Goal: Communication & Community: Answer question/provide support

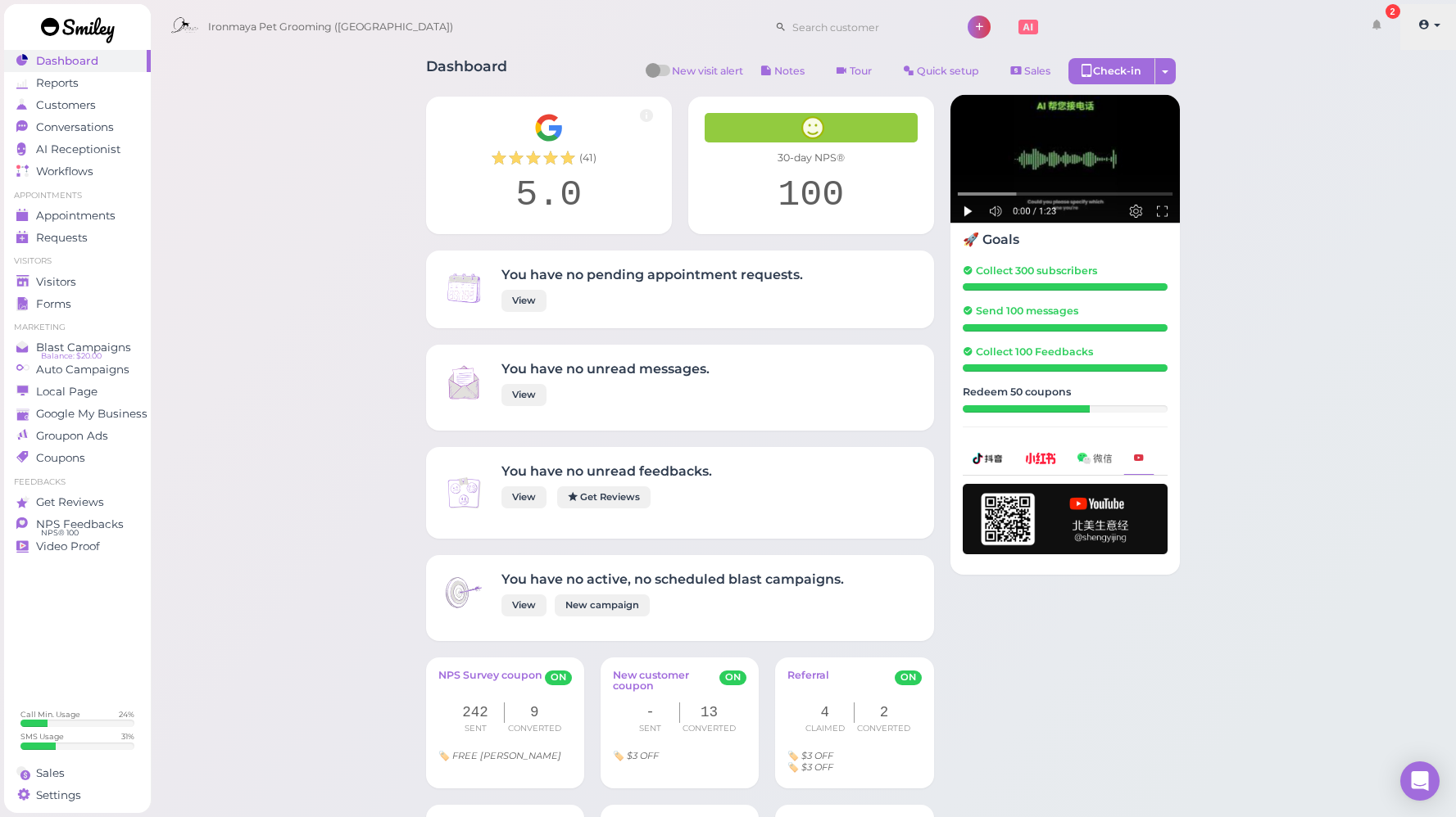
click at [1421, 32] on link at bounding box center [1428, 27] width 58 height 46
drag, startPoint x: 1424, startPoint y: 221, endPoint x: 1423, endPoint y: 188, distance: 33.0
click at [75, 513] on link "Get Reviews" at bounding box center [78, 502] width 146 height 22
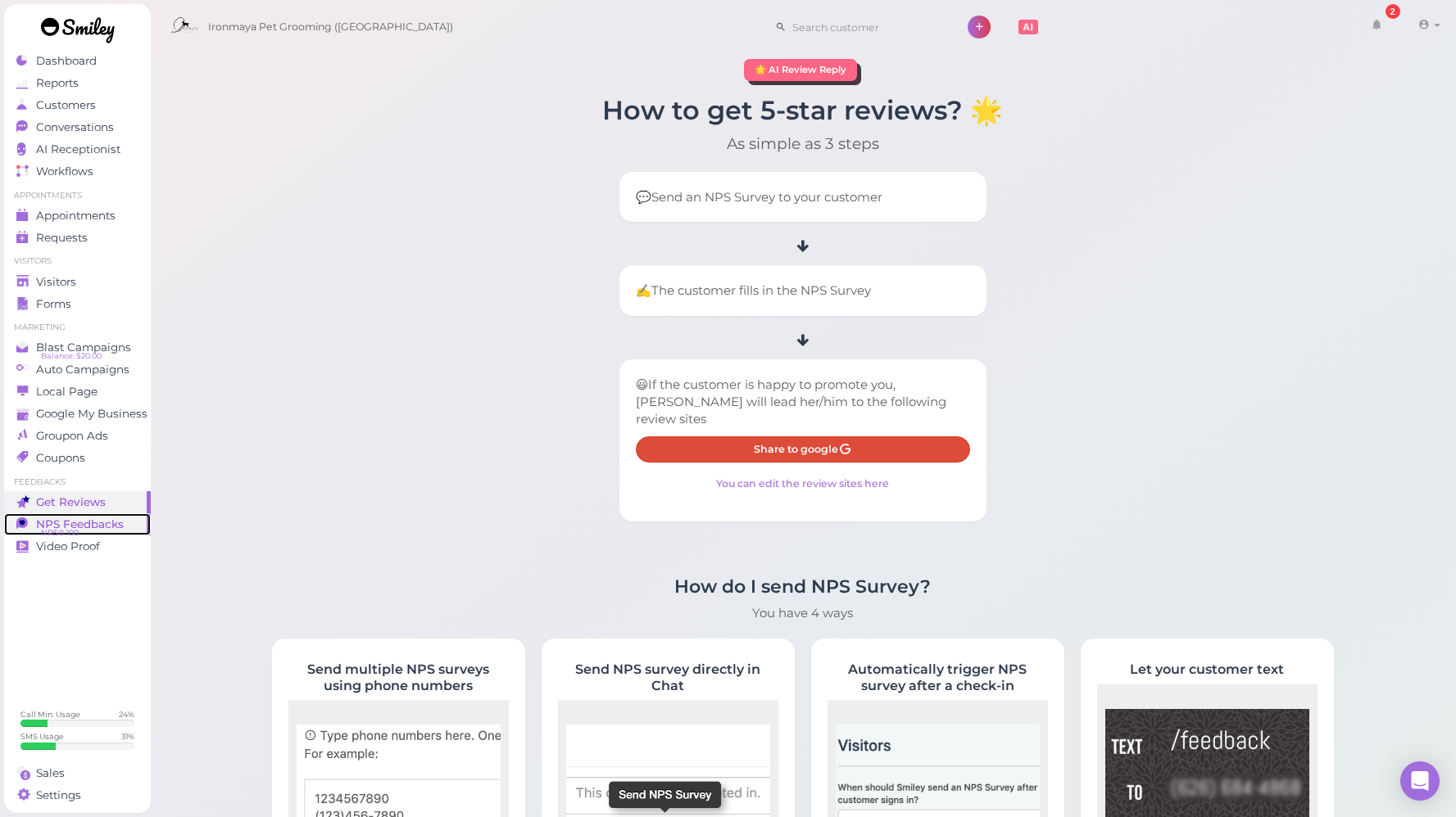
click at [73, 521] on span "NPS Feedbacks" at bounding box center [79, 525] width 88 height 14
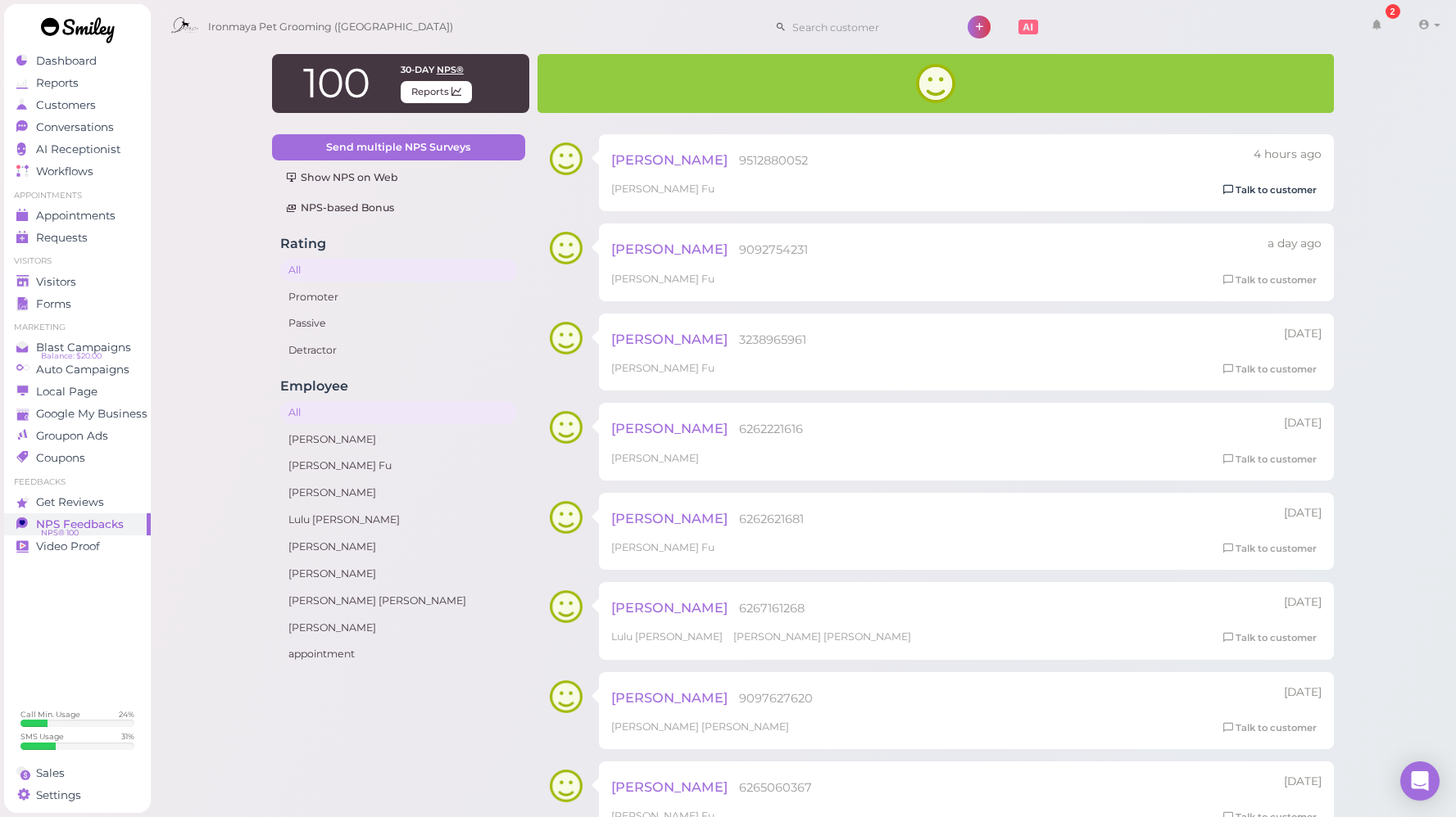
click at [1232, 188] on icon at bounding box center [1227, 189] width 10 height 12
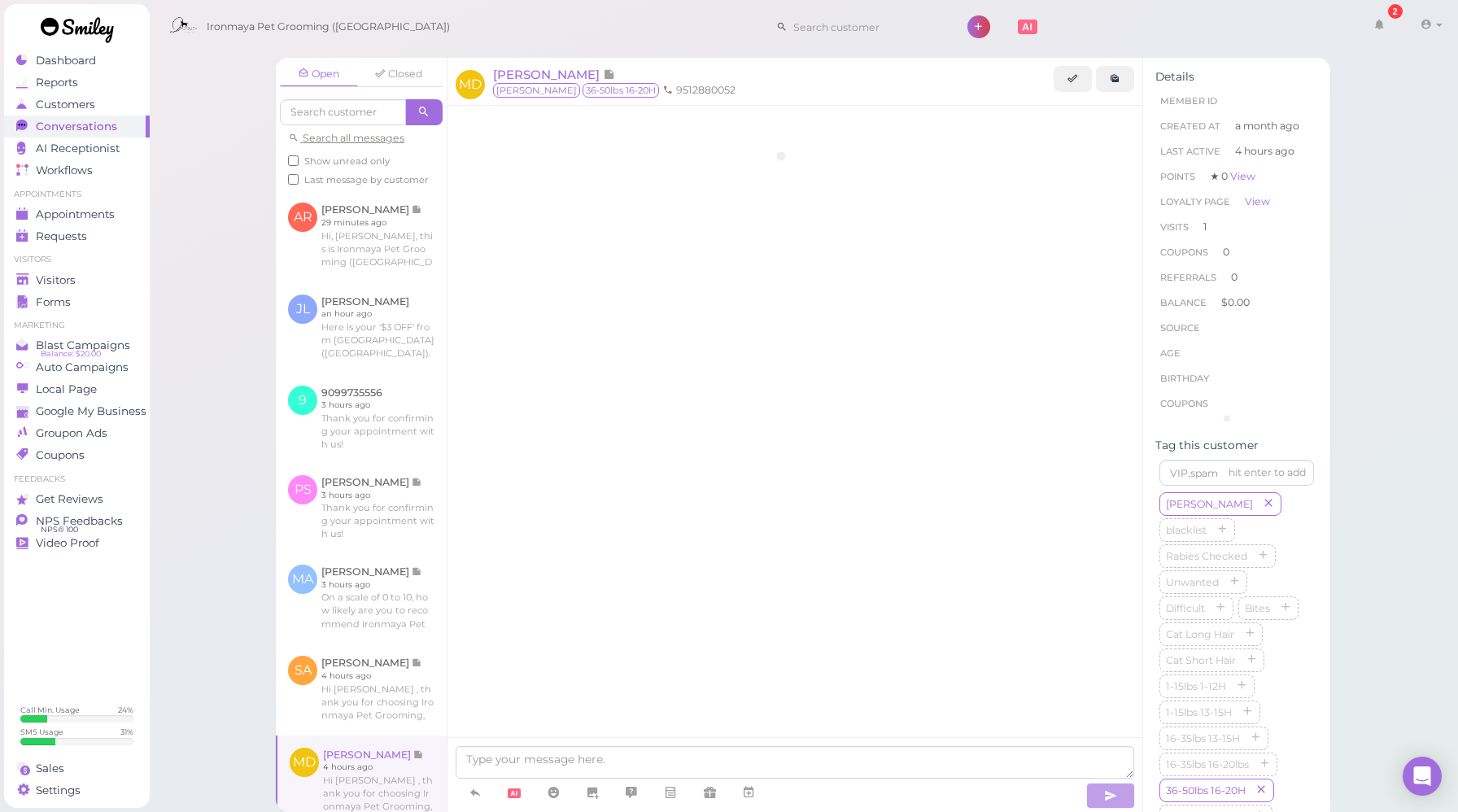
scroll to position [1005, 0]
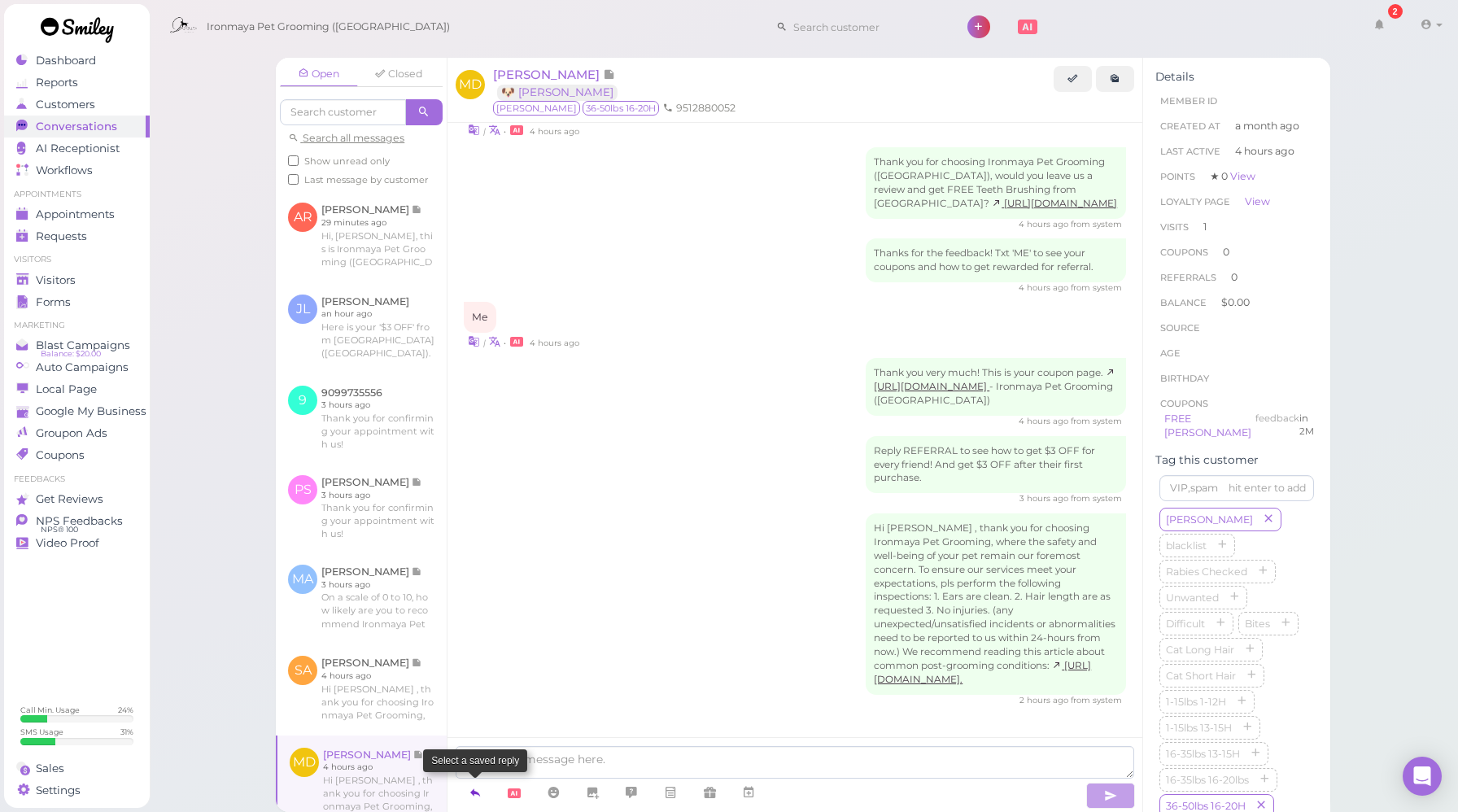
click at [479, 800] on icon at bounding box center [475, 792] width 13 height 16
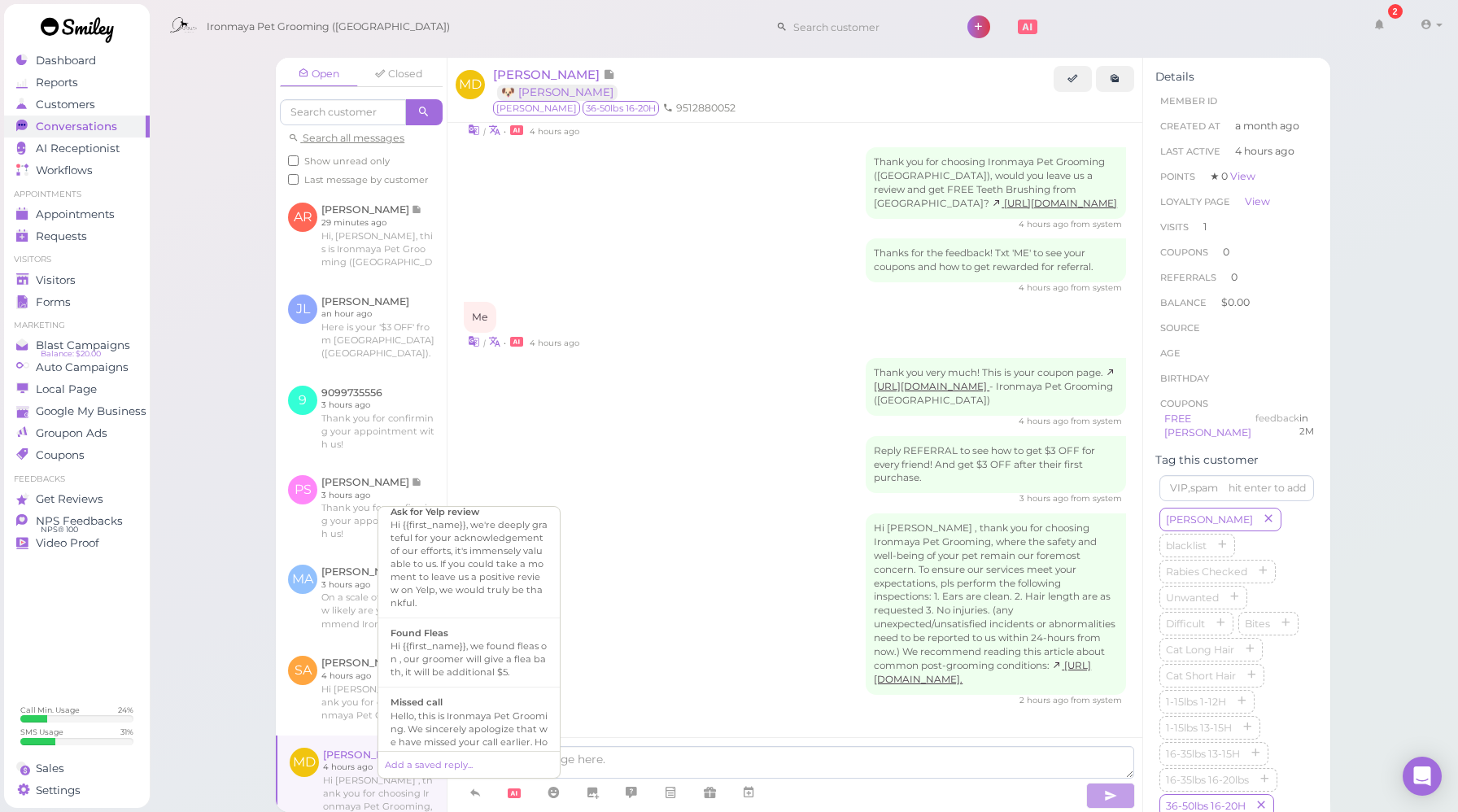
scroll to position [248, 0]
click at [501, 594] on div "Hi {{first_name}}, we're deeply grateful for your acknowledgement of our effort…" at bounding box center [469, 548] width 157 height 91
type textarea "Hi {{first_name}}, we're deeply grateful for your acknowledgement of our effort…"
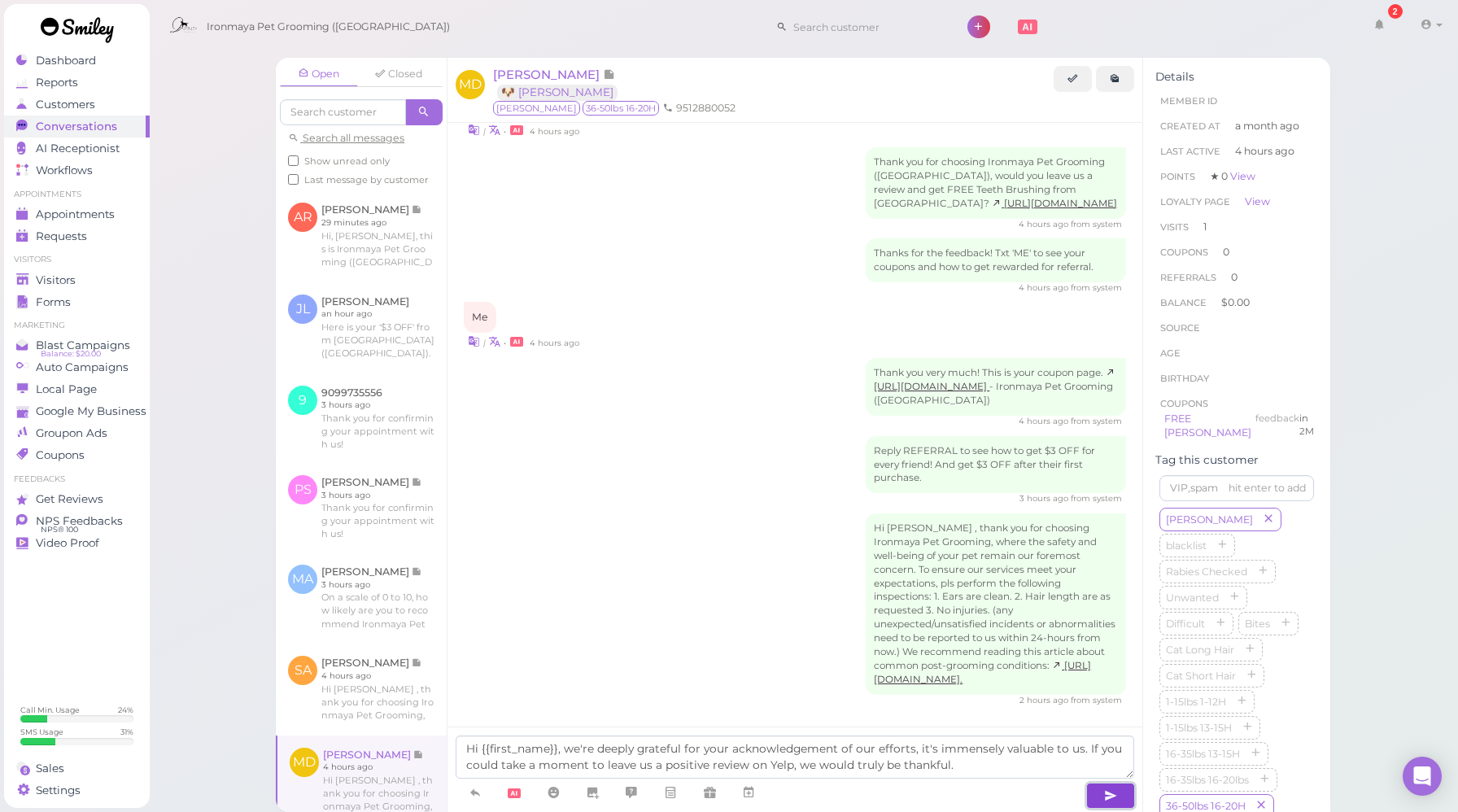
click at [1118, 795] on button "button" at bounding box center [1110, 795] width 49 height 26
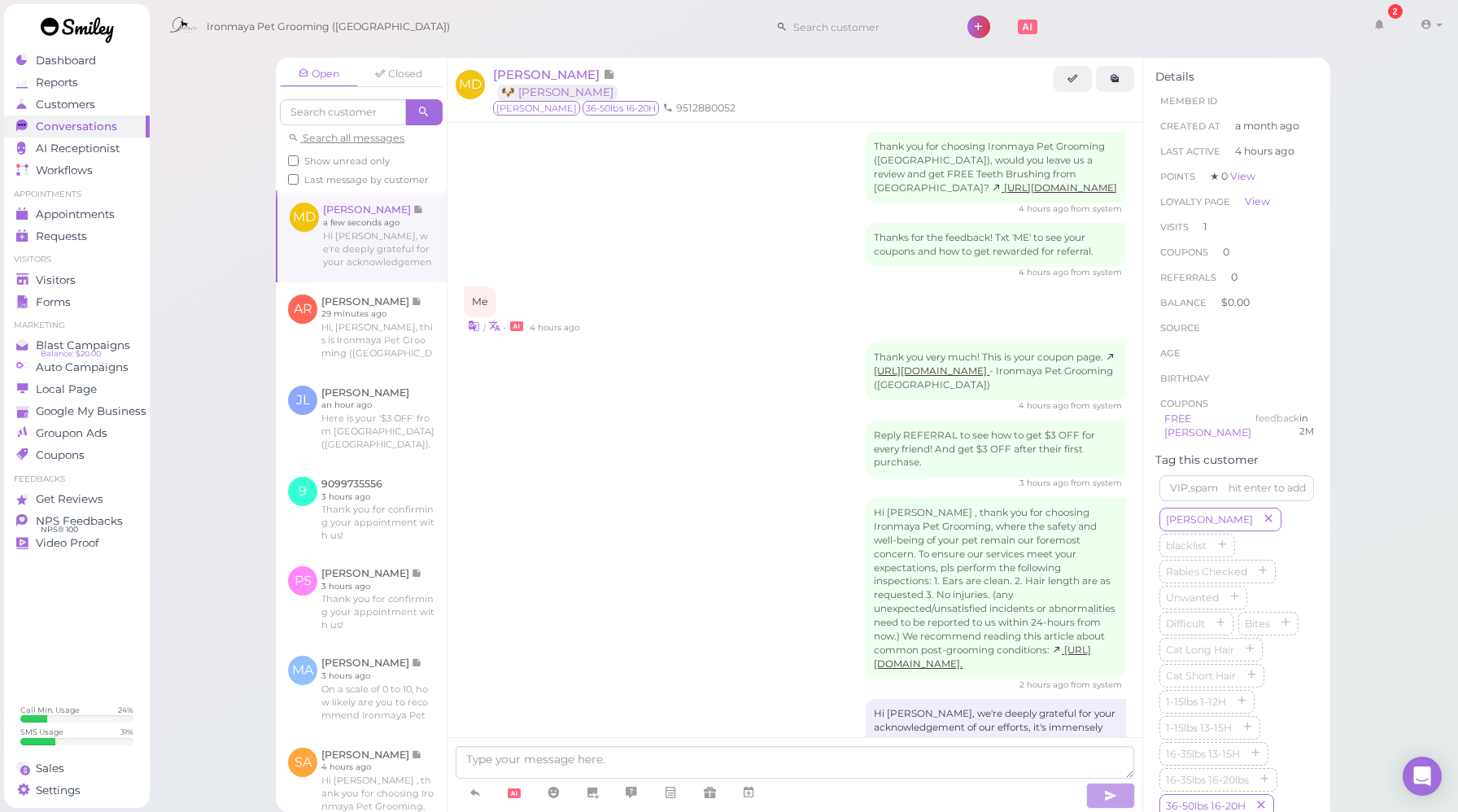
scroll to position [1099, 0]
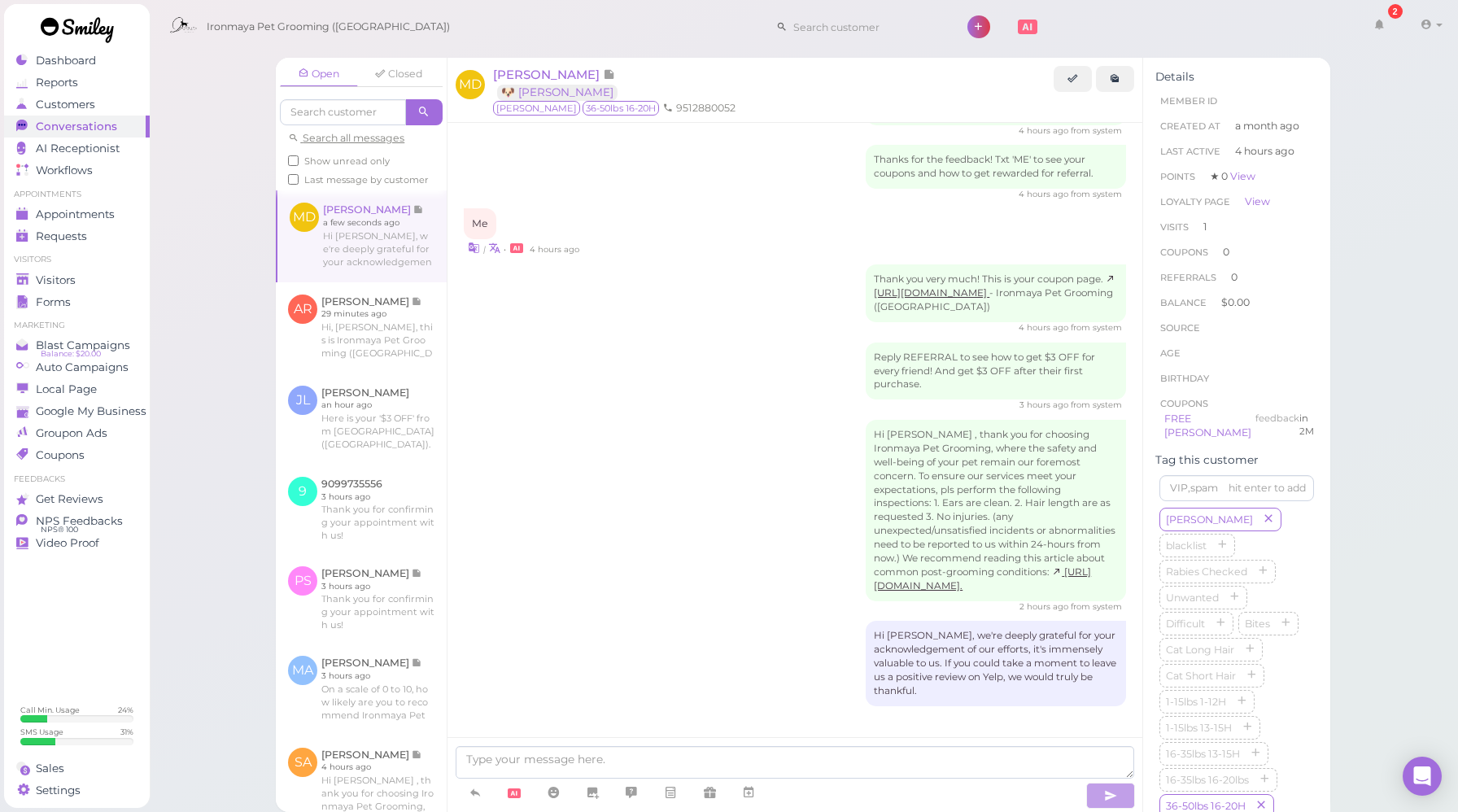
click at [761, 437] on div "Hi [PERSON_NAME] , thank you for choosing Ironmaya Pet Grooming, where the safe…" at bounding box center [795, 516] width 663 height 193
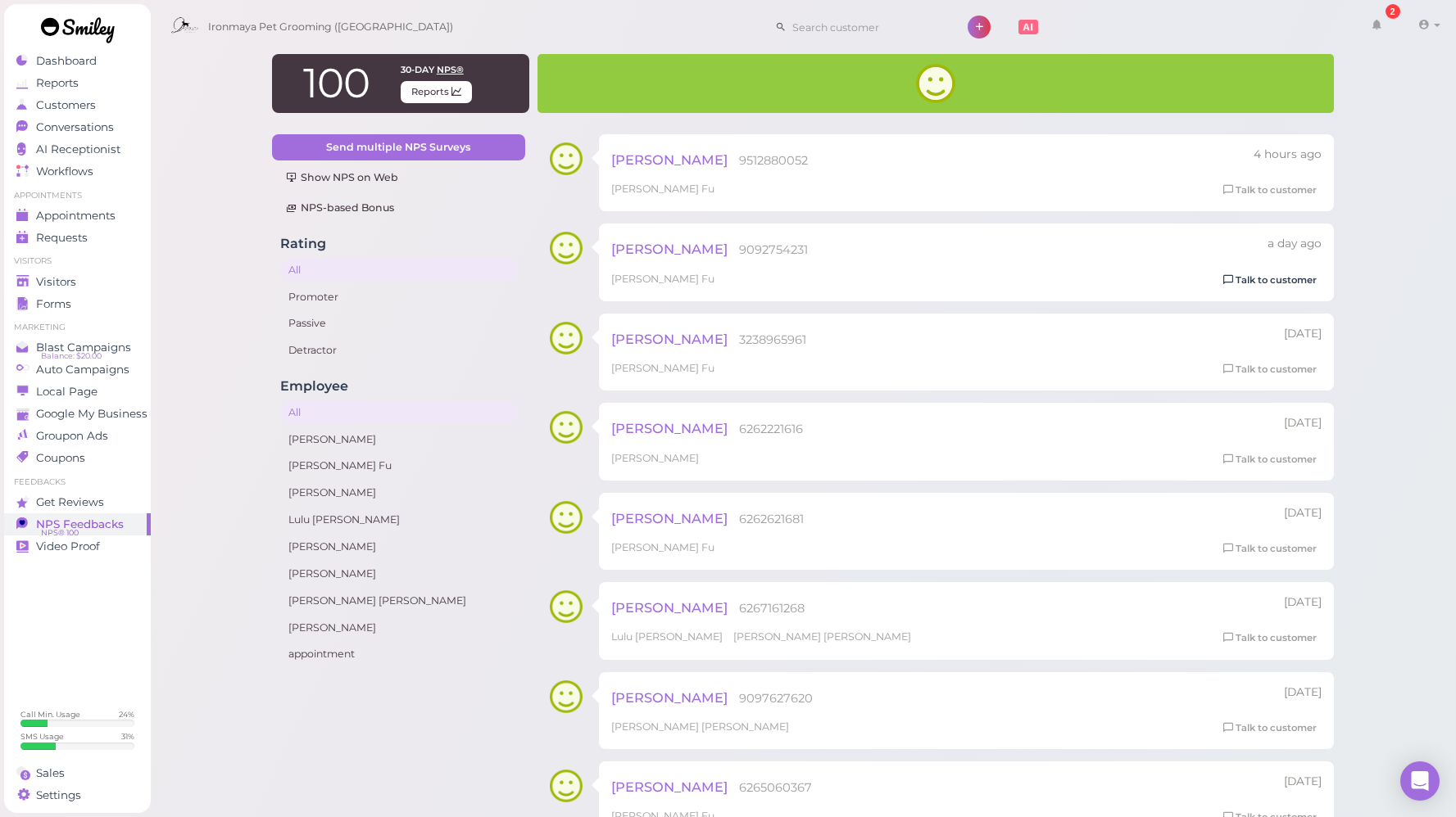
click at [1239, 288] on link "Talk to customer" at bounding box center [1270, 279] width 104 height 17
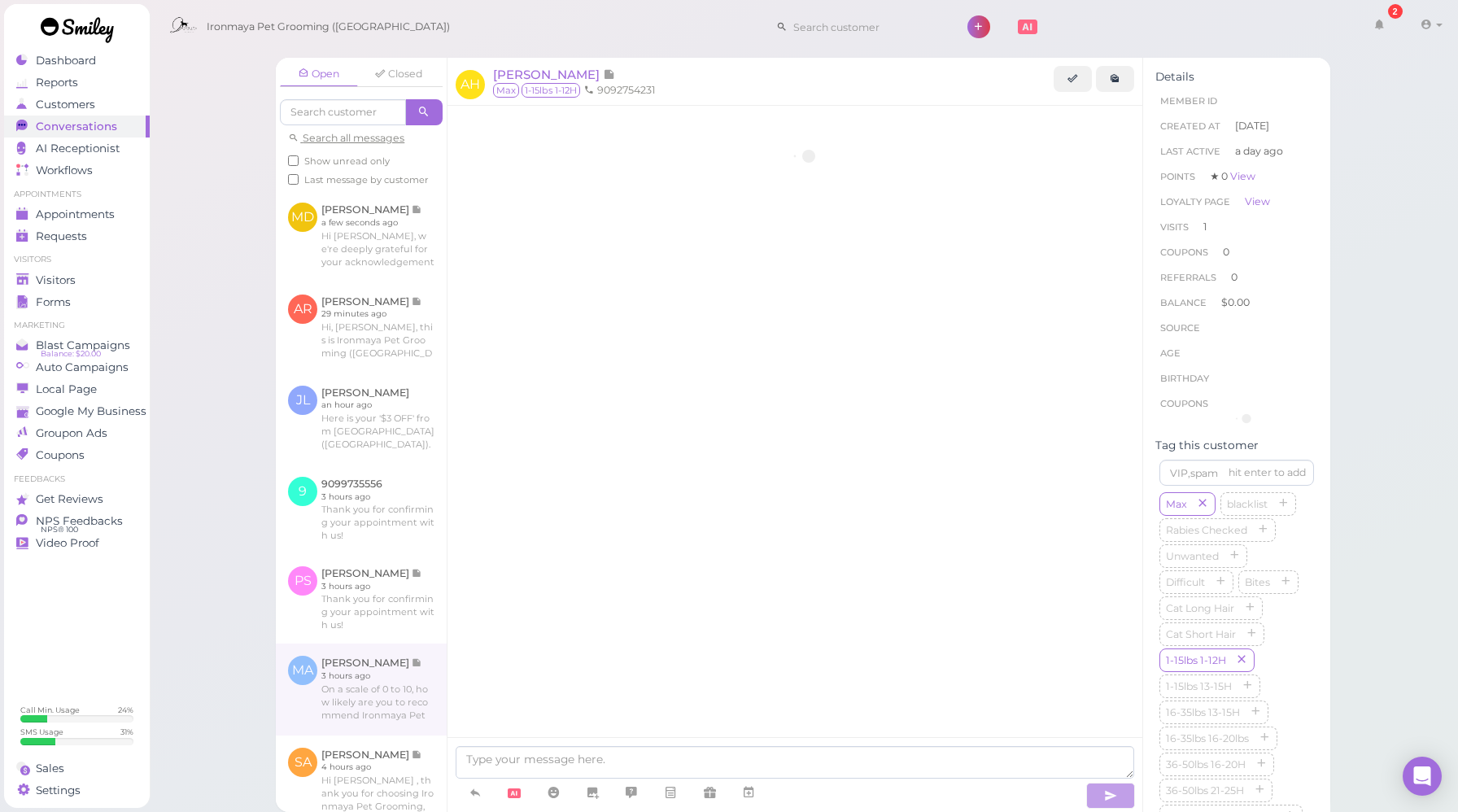
scroll to position [474, 0]
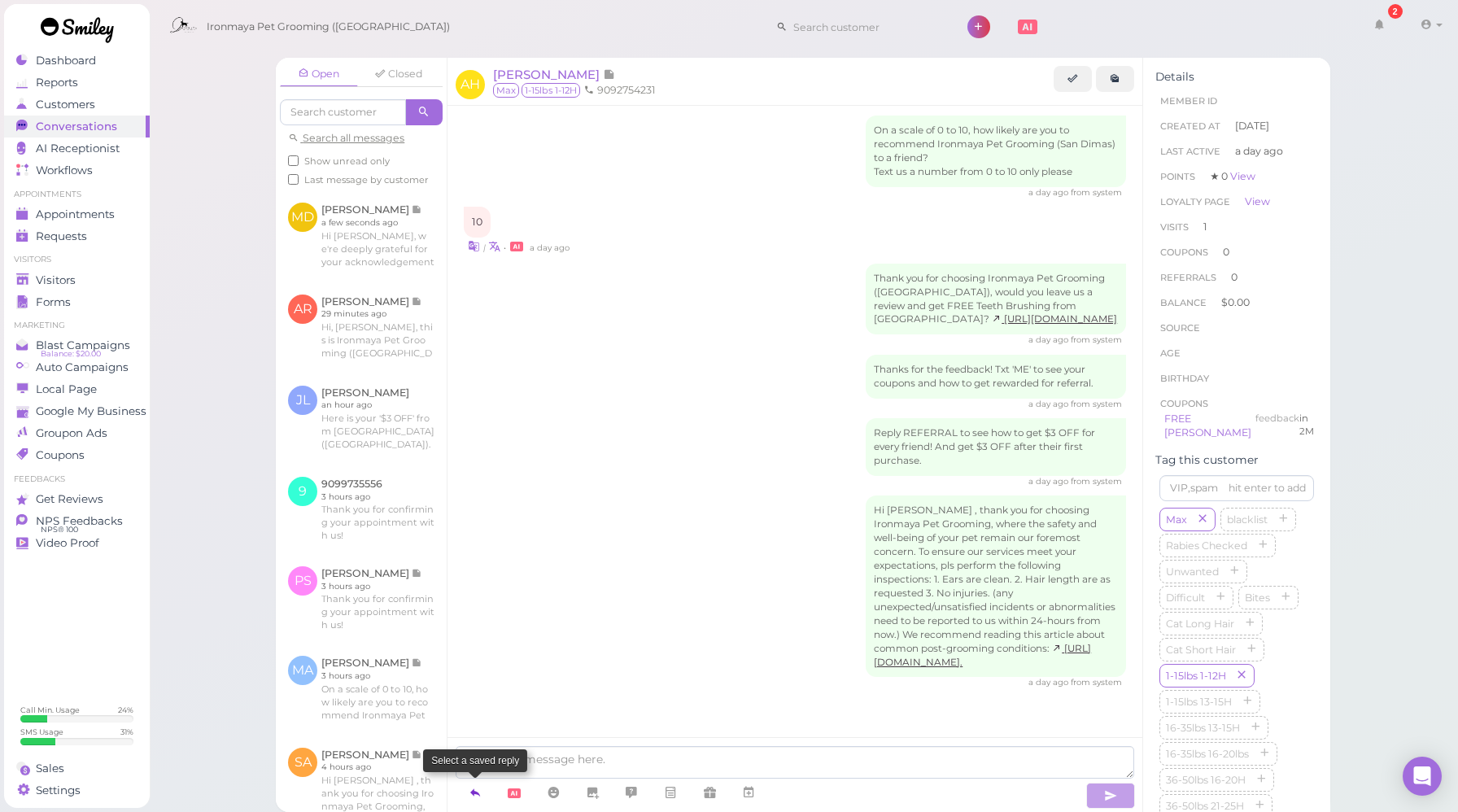
click at [482, 795] on link at bounding box center [476, 793] width 39 height 28
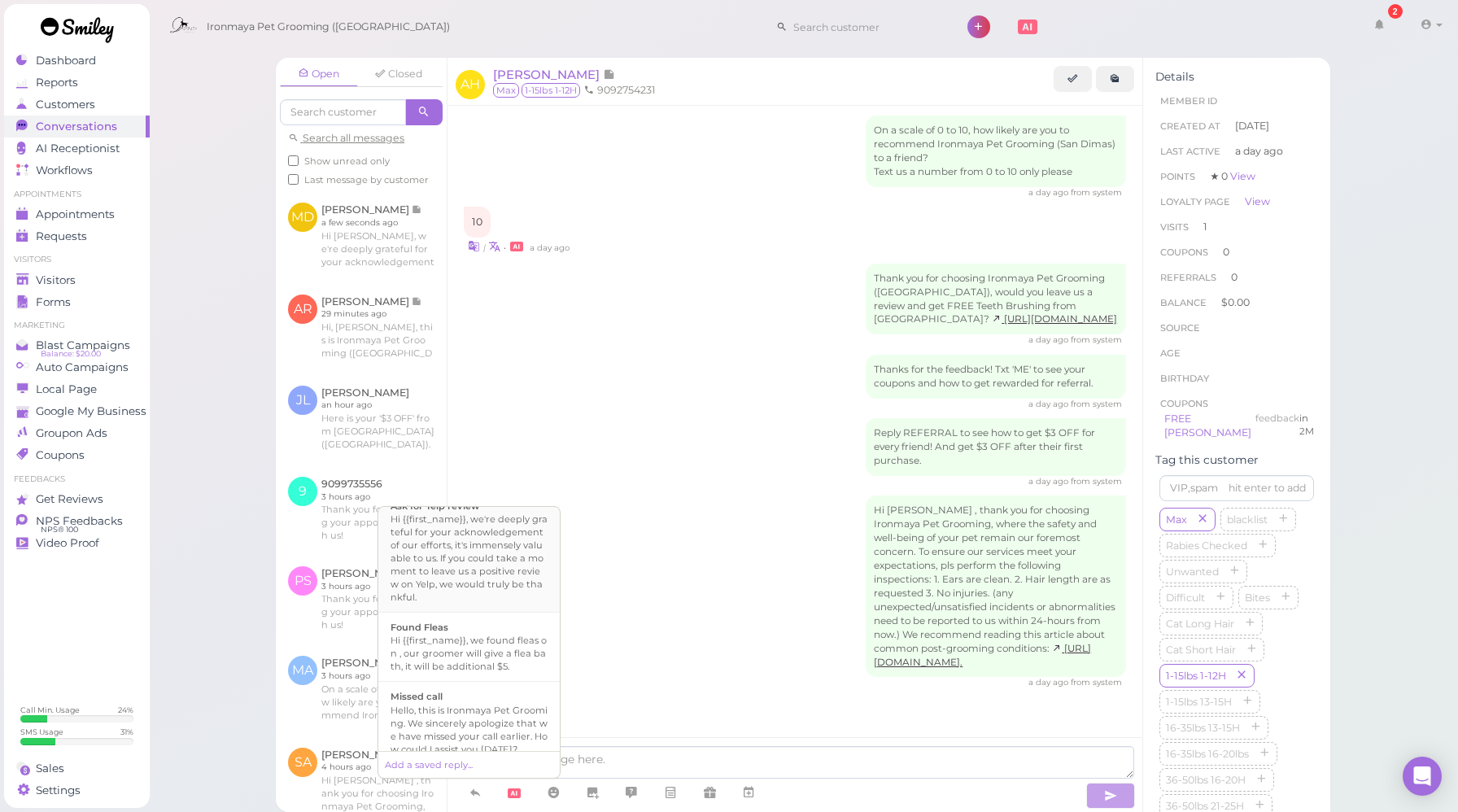
scroll to position [212, 0]
click at [493, 594] on div "Hi {{first_name}}, we're deeply grateful for your acknowledgement of our effort…" at bounding box center [469, 582] width 157 height 91
type textarea "Hi {{first_name}}, we're deeply grateful for your acknowledgement of our effort…"
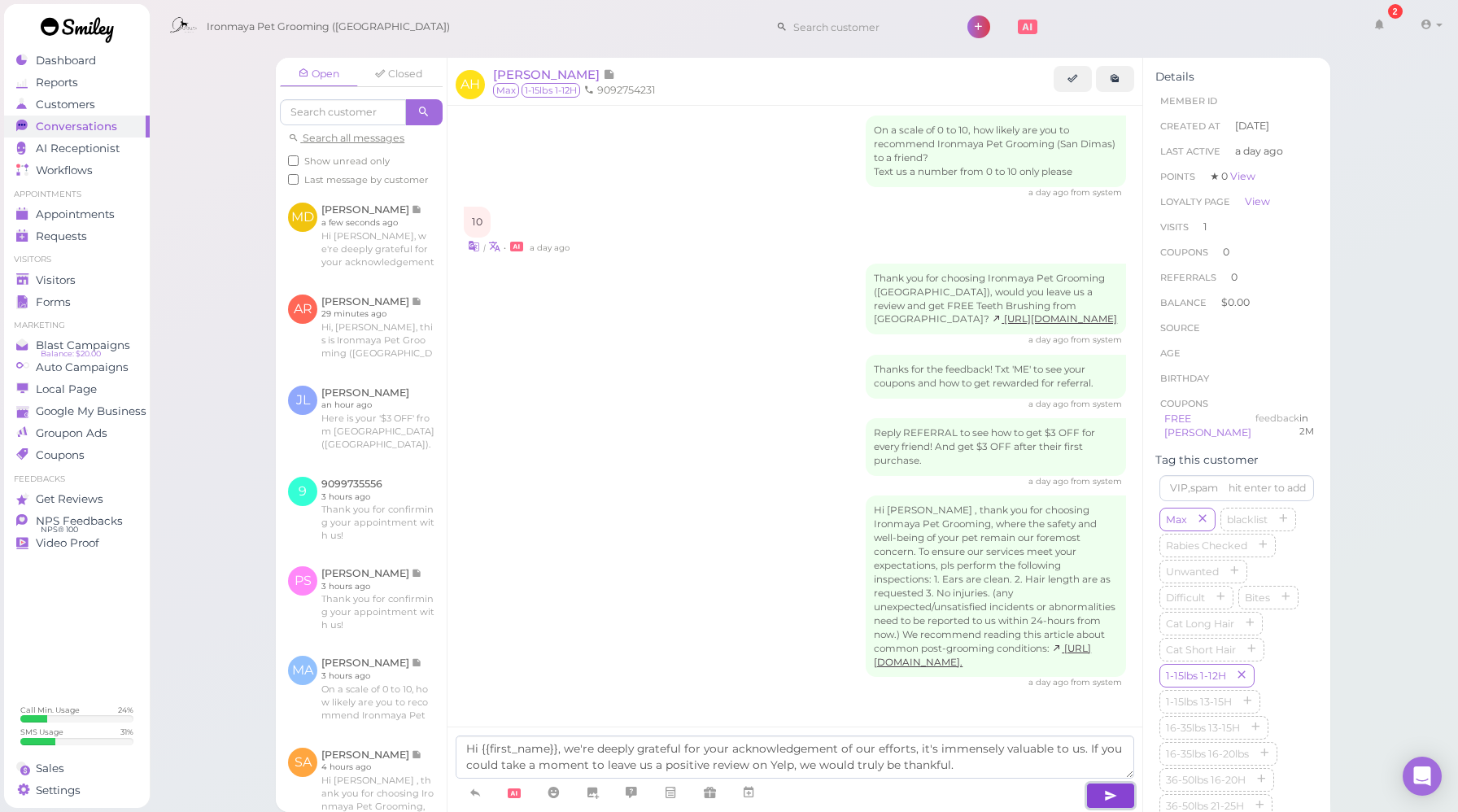
click at [1108, 795] on icon "button" at bounding box center [1110, 796] width 13 height 16
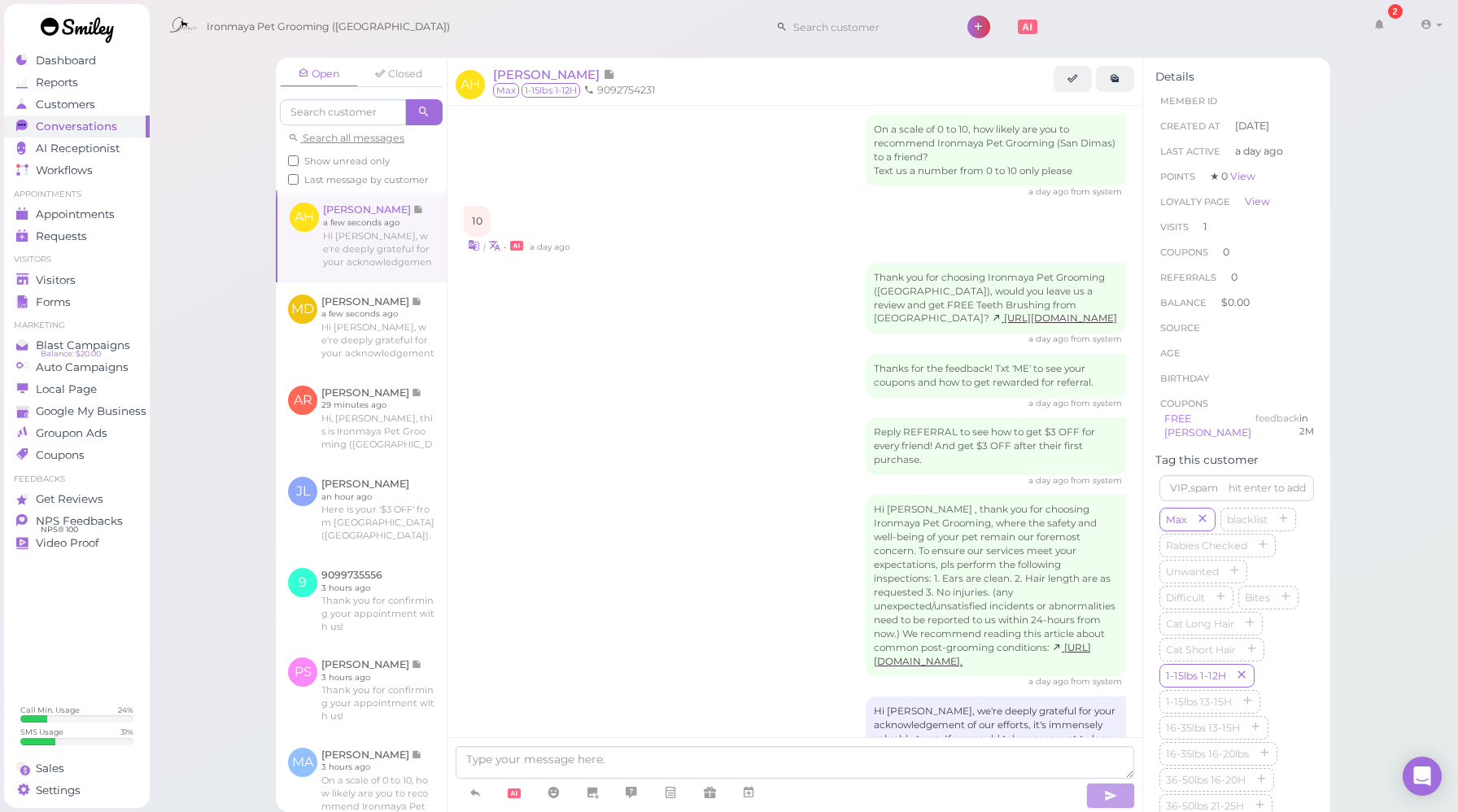
scroll to position [567, 0]
